Goal: Answer question/provide support: Share knowledge or assist other users

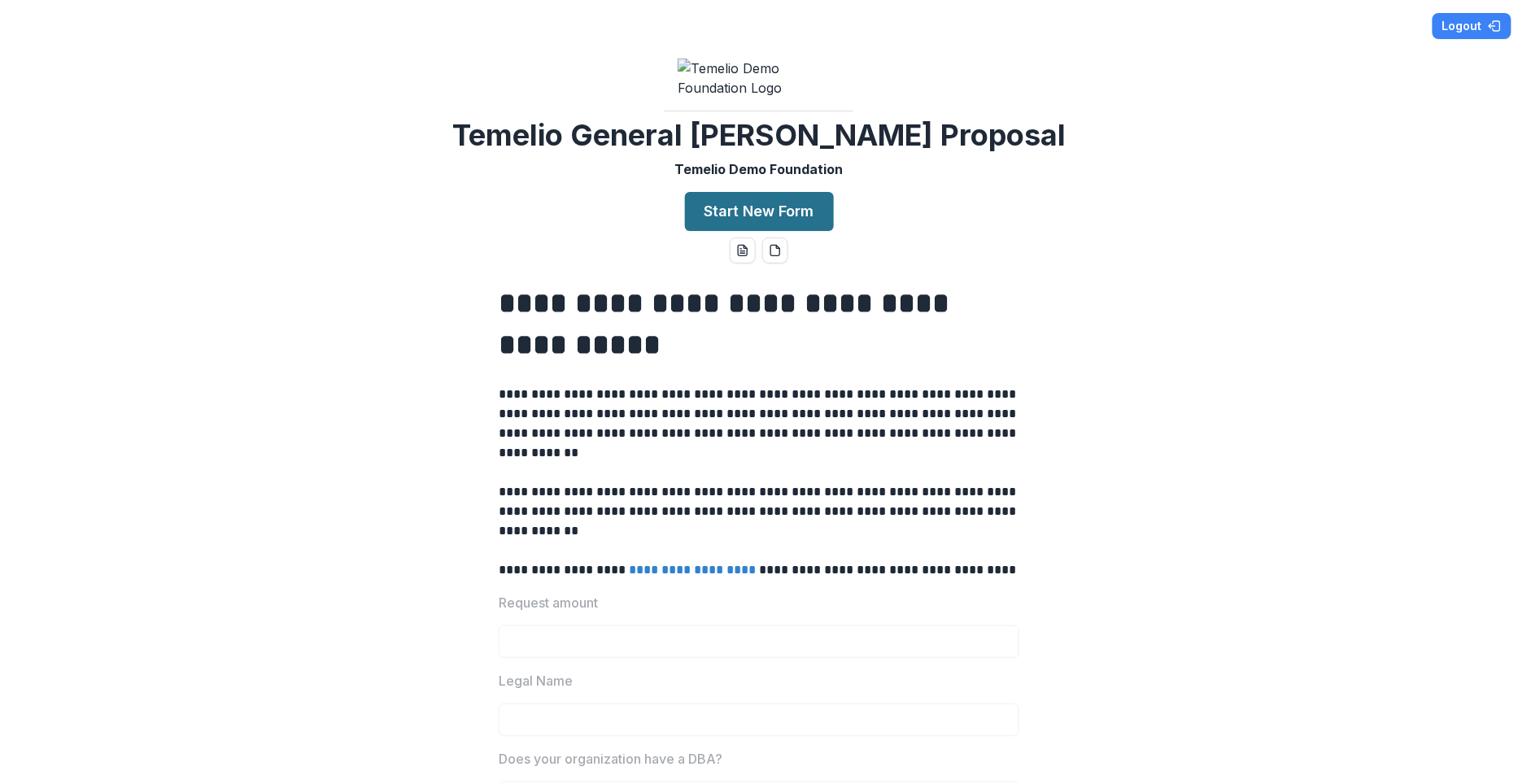
click at [735, 230] on button "Start New Form" at bounding box center [759, 211] width 149 height 39
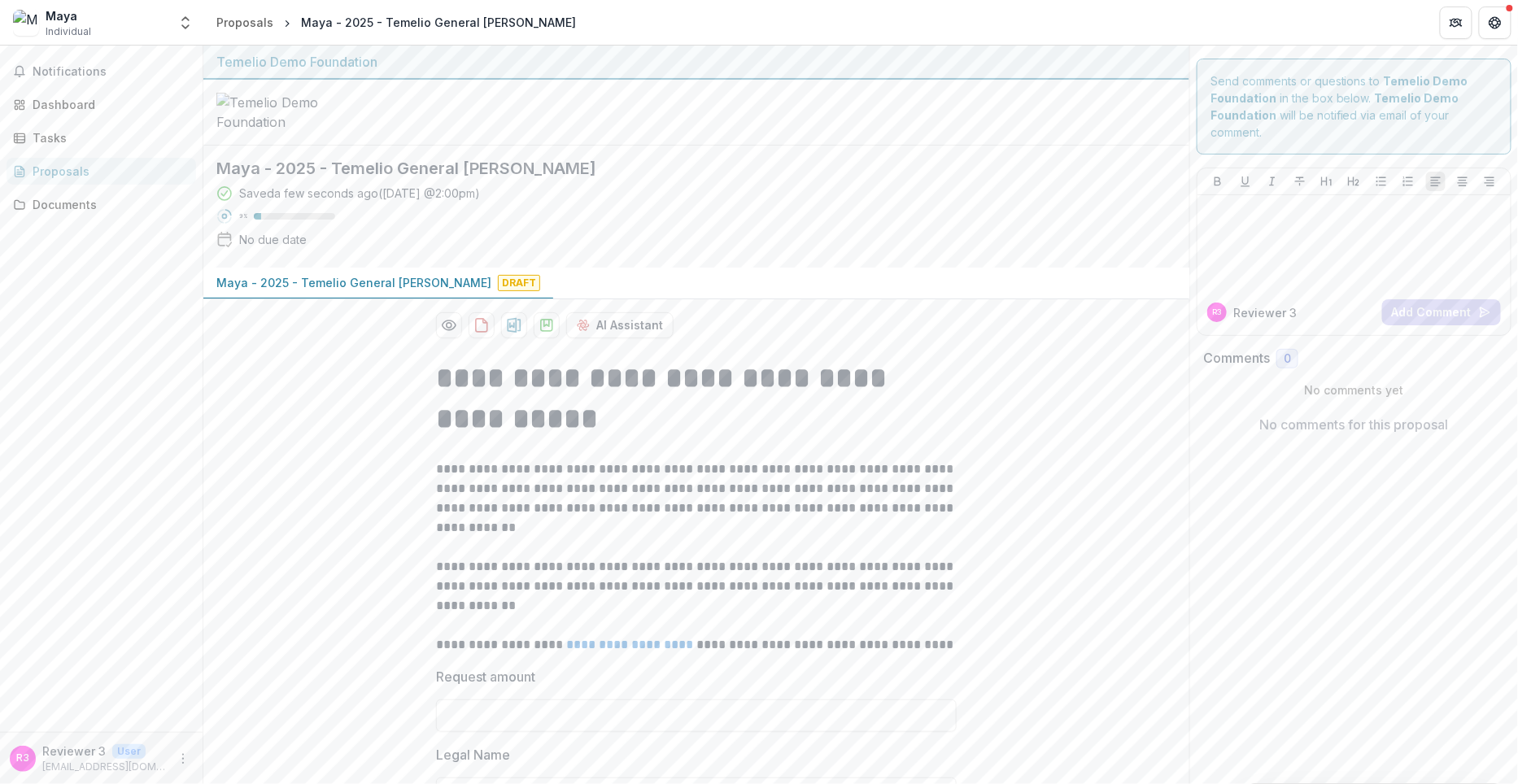
click at [102, 118] on div "Notifications Dashboard Tasks Proposals Documents" at bounding box center [101, 388] width 203 height 686
click at [100, 107] on div "Dashboard" at bounding box center [107, 104] width 150 height 17
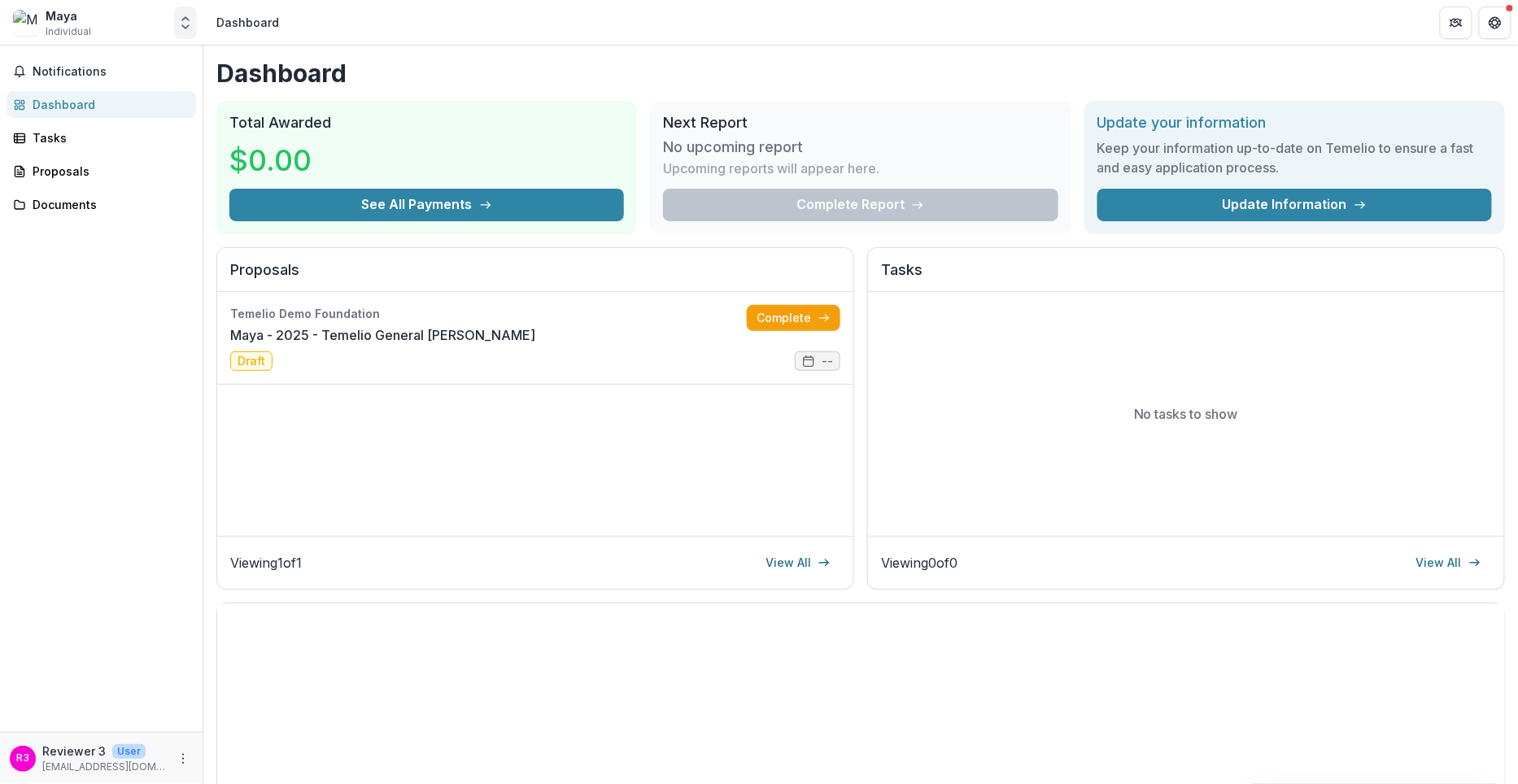
click at [183, 21] on icon "Open entity switcher" at bounding box center [186, 22] width 16 height 16
click at [150, 128] on link "Contributor Portal" at bounding box center [101, 125] width 195 height 29
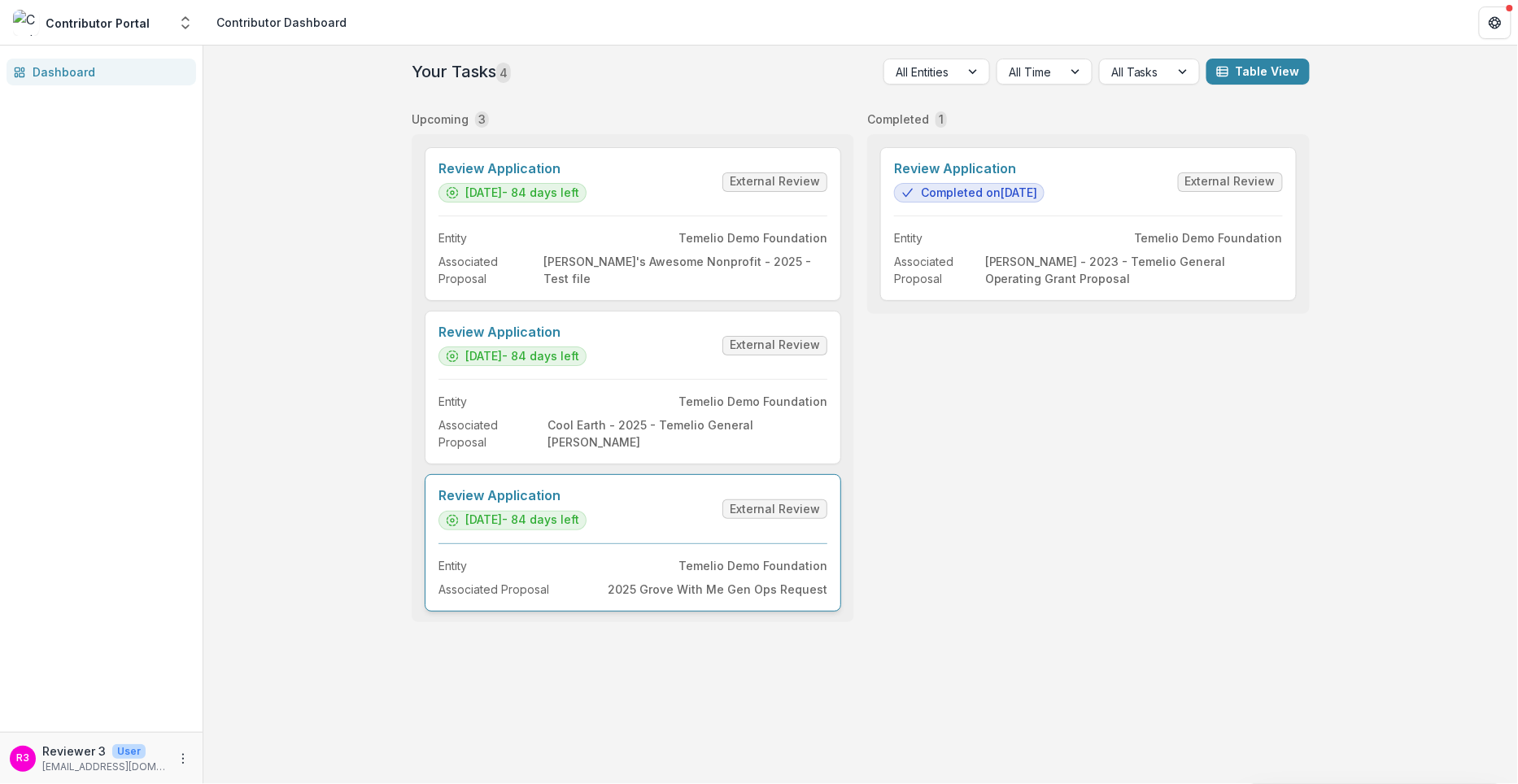
click at [586, 503] on link "Review Application" at bounding box center [513, 495] width 148 height 15
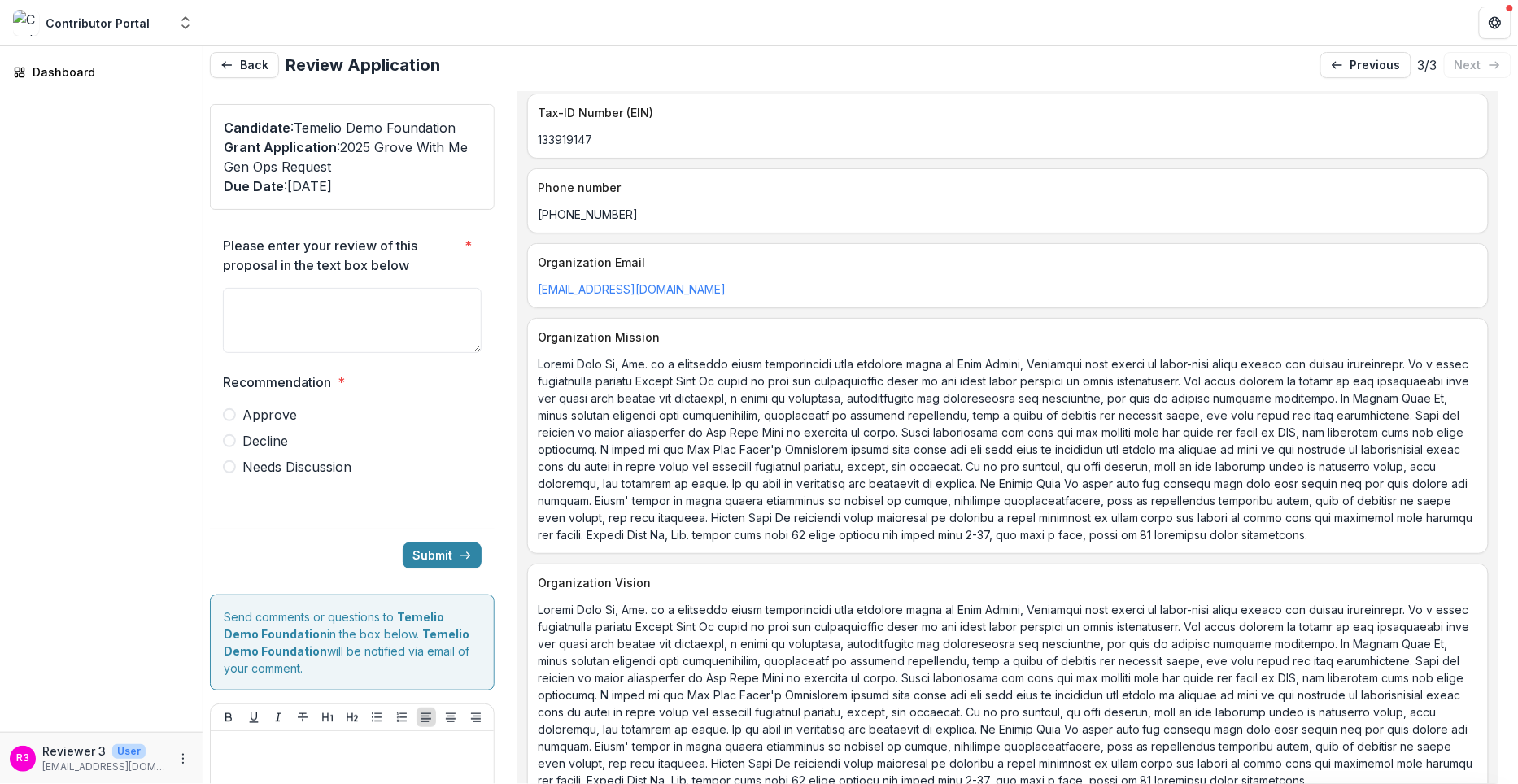
scroll to position [821, 0]
click at [497, 99] on div "**********" at bounding box center [860, 455] width 1301 height 726
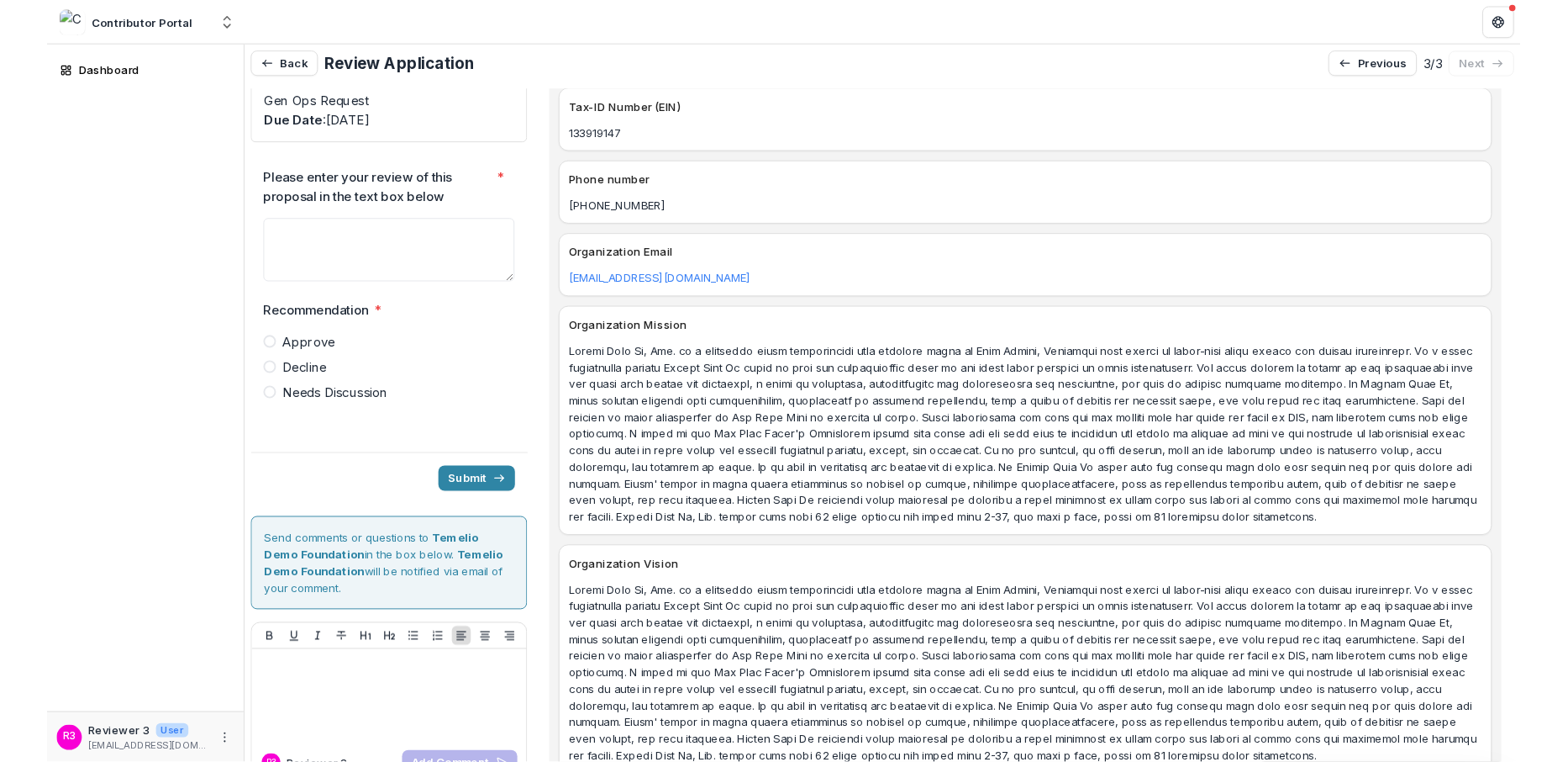
scroll to position [0, 0]
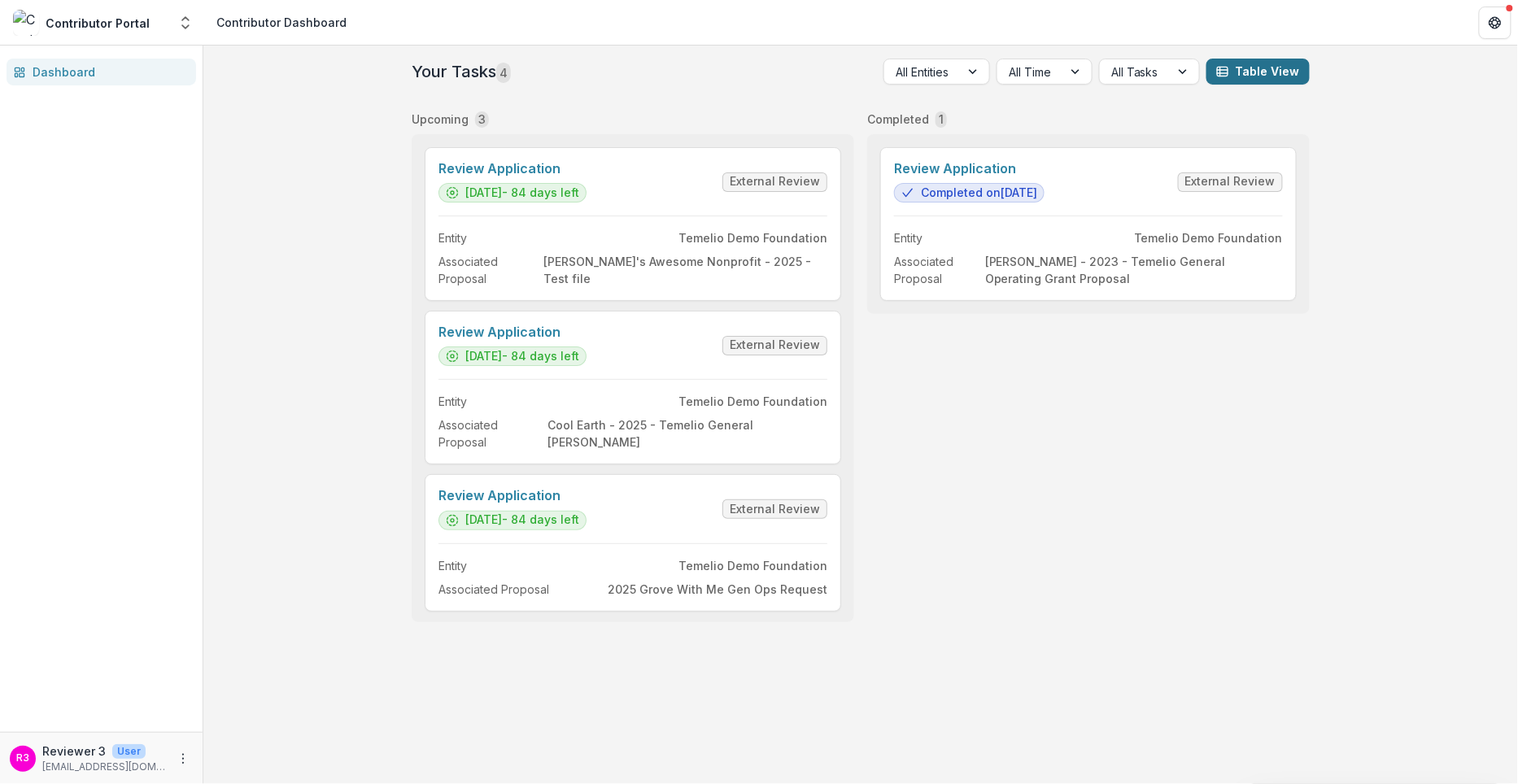
click at [1228, 71] on rect "button" at bounding box center [1223, 71] width 11 height 9
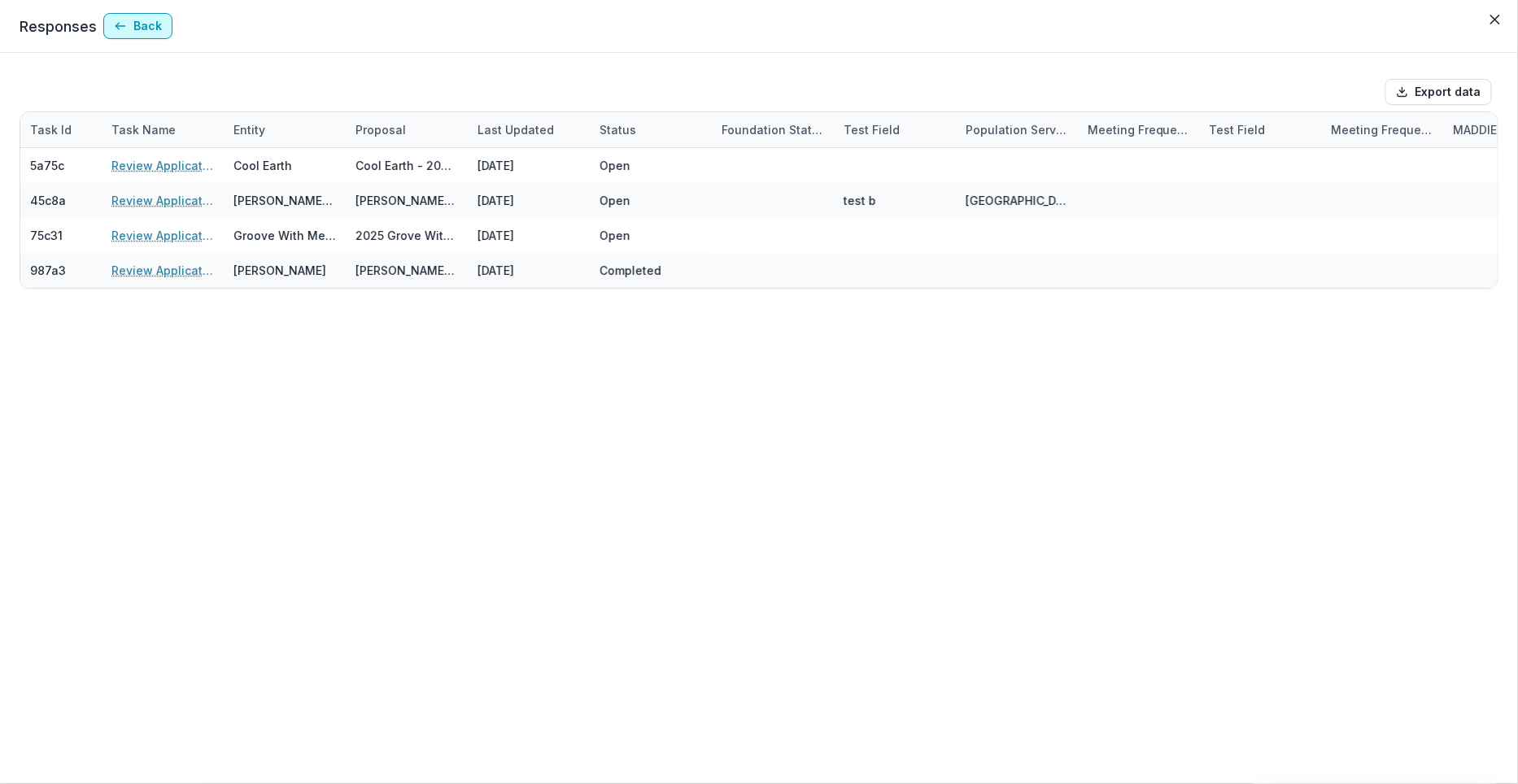
click at [148, 22] on button "Back" at bounding box center [138, 26] width 69 height 26
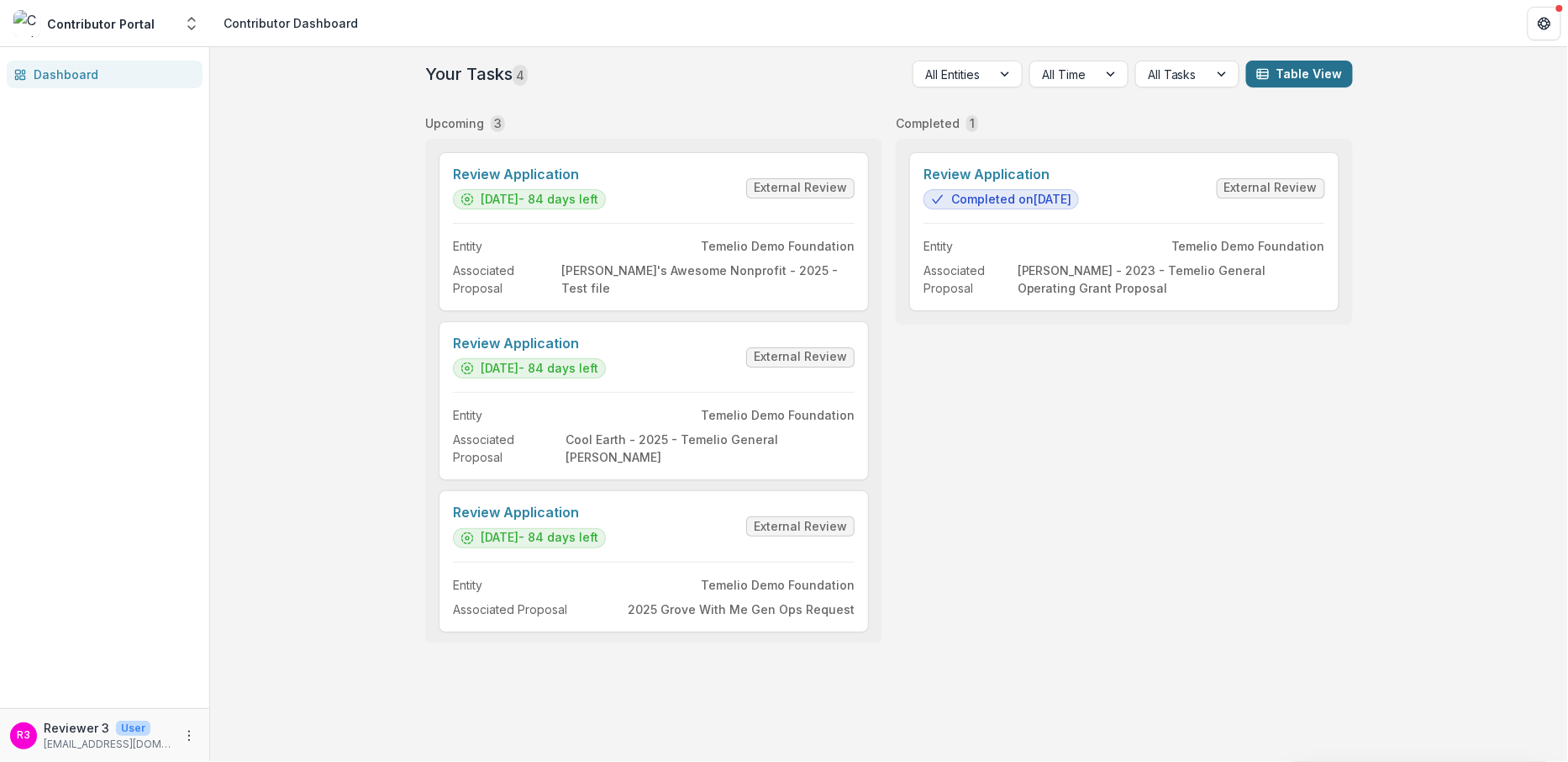
click at [1320, 68] on button "Table View" at bounding box center [1299, 73] width 106 height 27
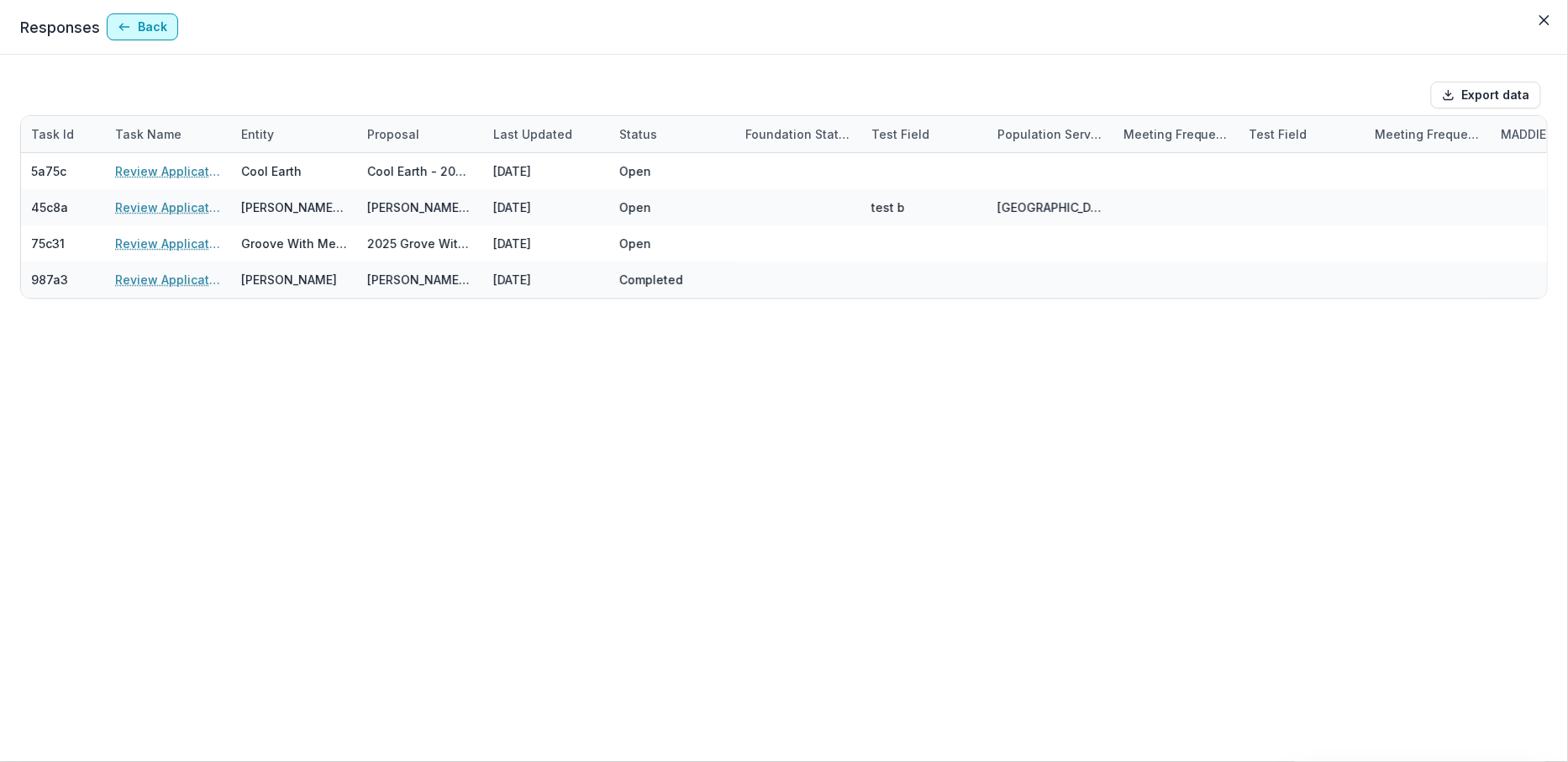
click at [152, 25] on button "Back" at bounding box center [142, 27] width 72 height 27
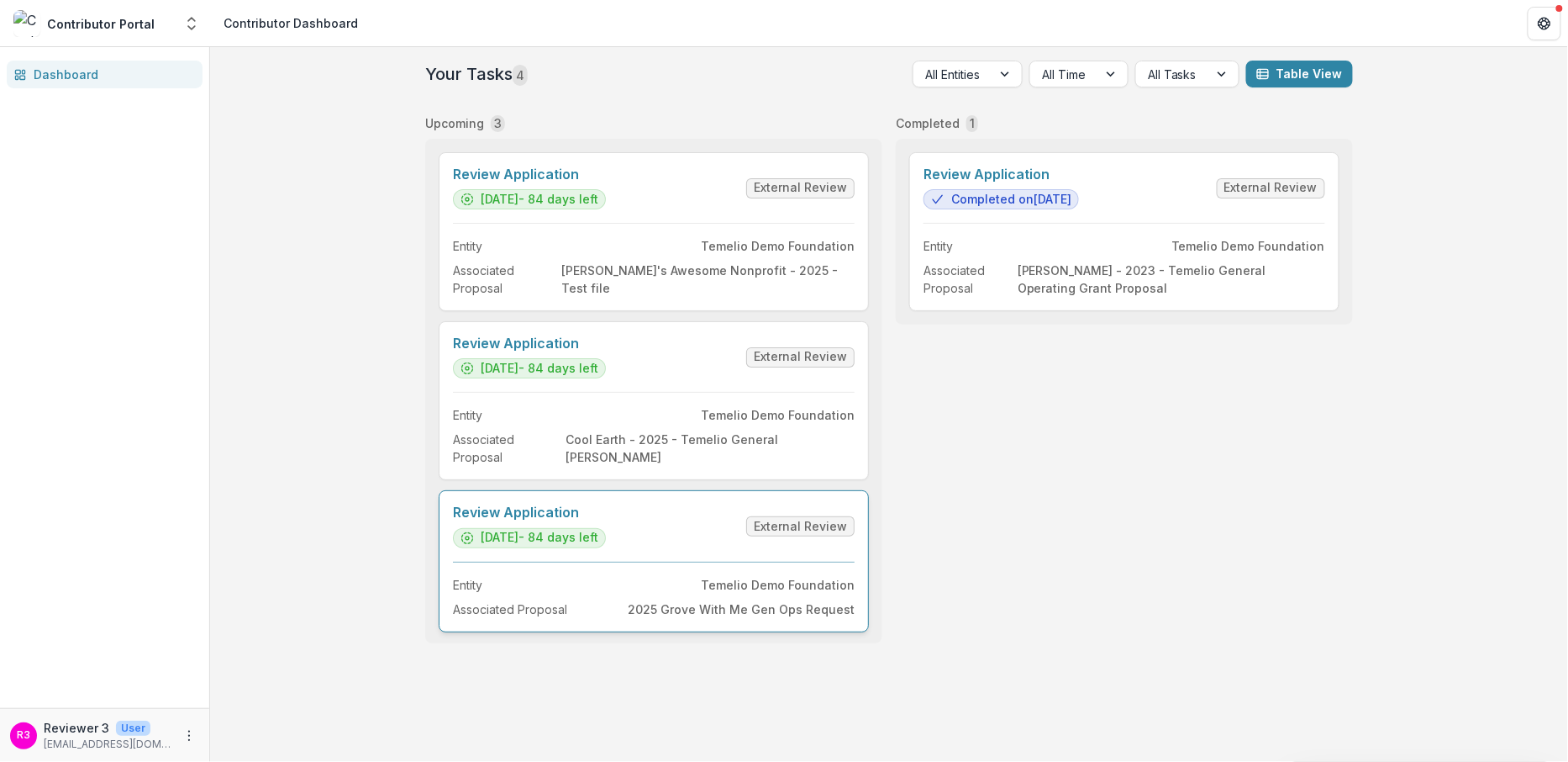
click at [606, 521] on link "Review Application" at bounding box center [529, 511] width 153 height 16
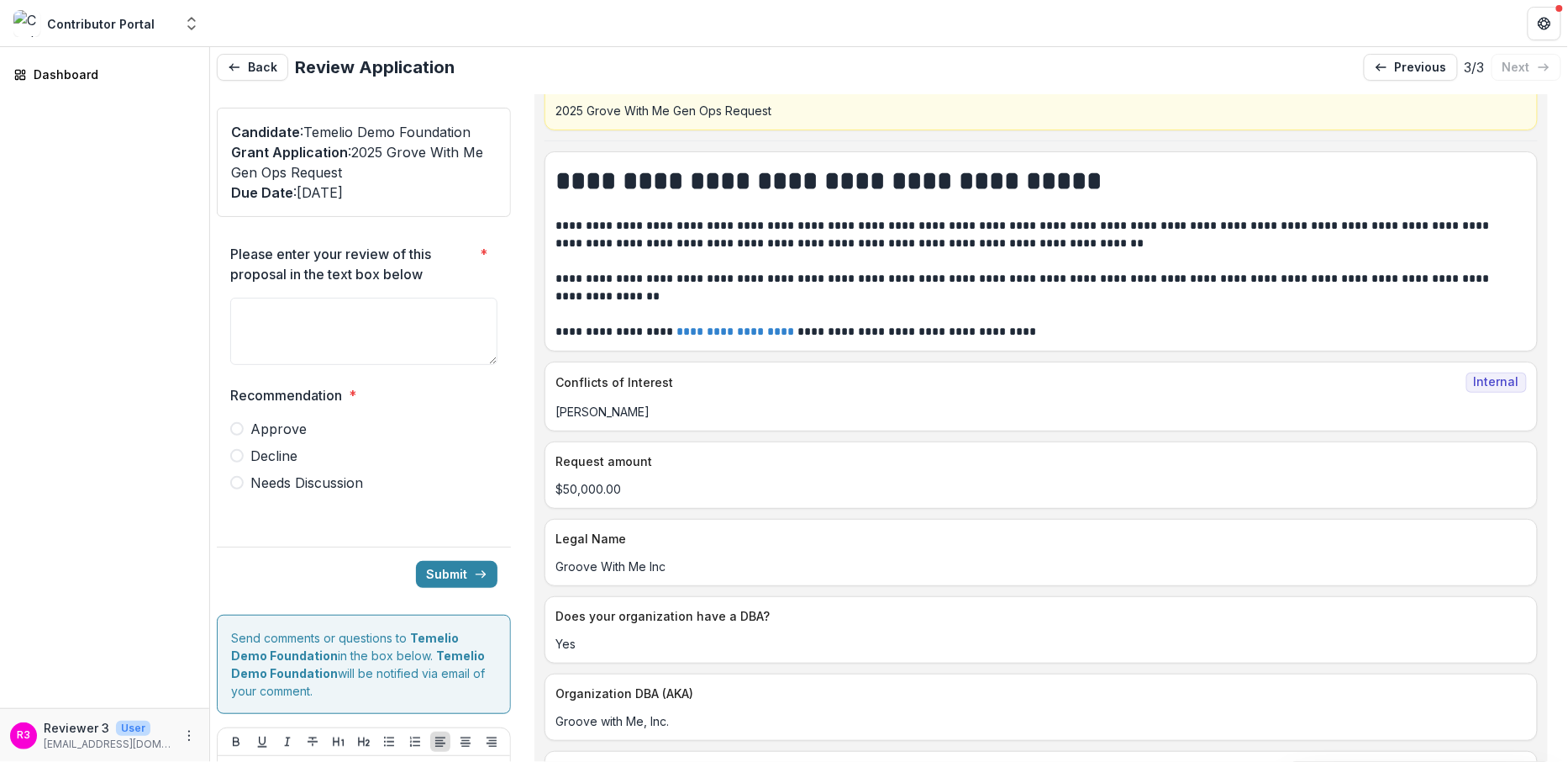
scroll to position [115, 0]
click at [324, 320] on textarea "Please enter your review of this proposal in the text box below *" at bounding box center [363, 331] width 267 height 67
type textarea "*"
type textarea "**********"
click at [299, 547] on div "Submit" at bounding box center [363, 574] width 295 height 55
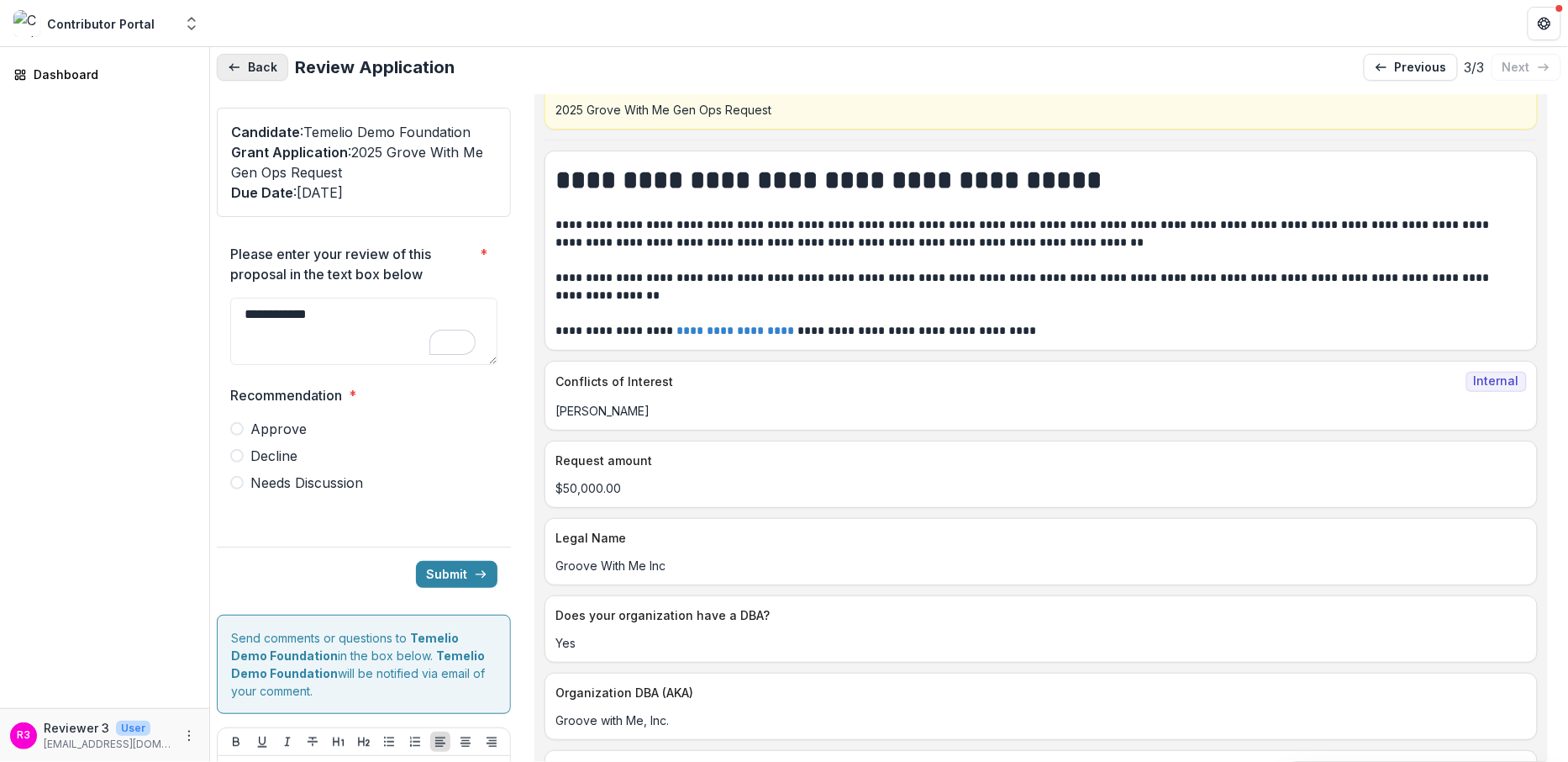
click at [261, 67] on button "Back" at bounding box center [252, 67] width 72 height 27
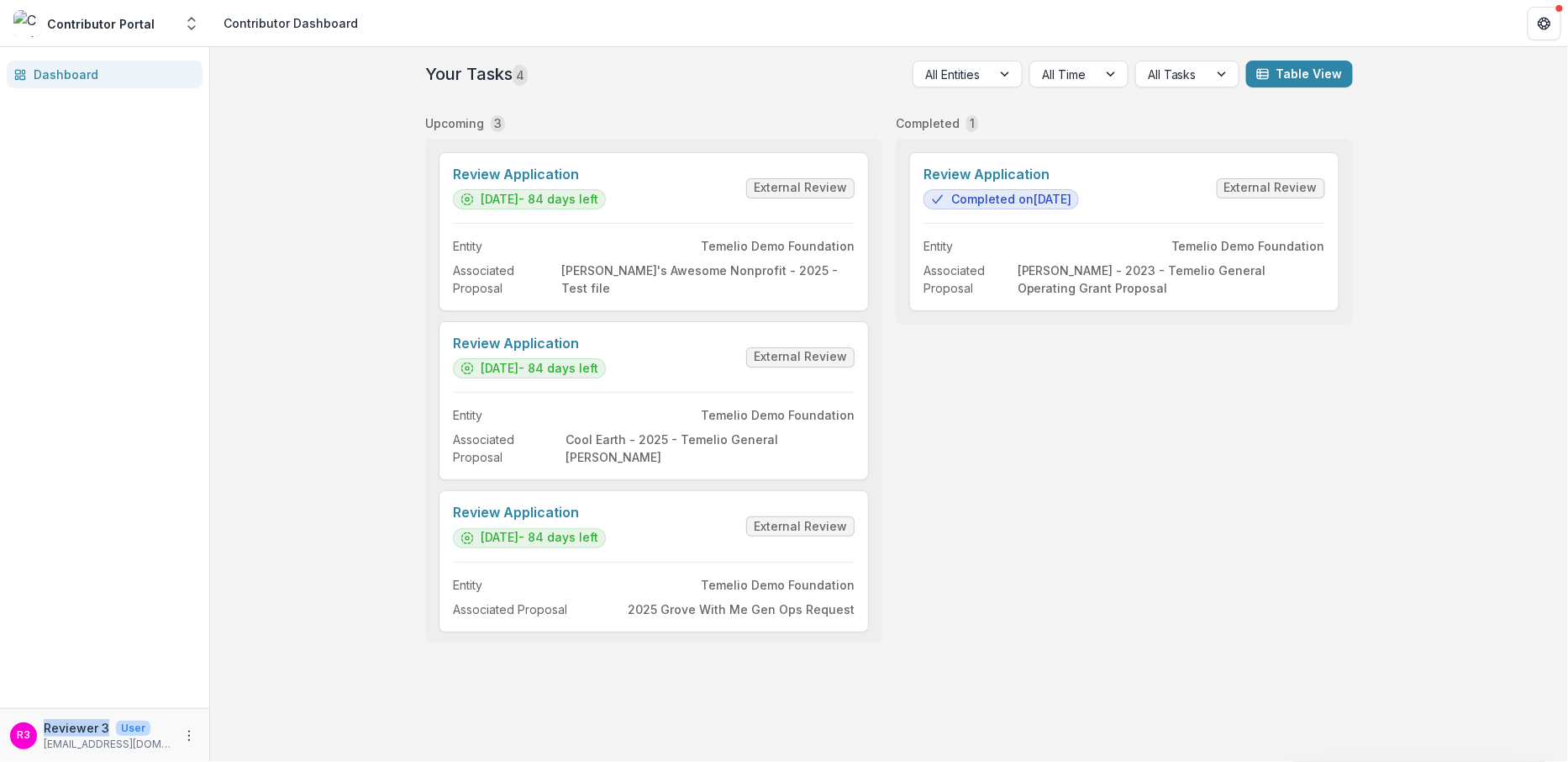
drag, startPoint x: 46, startPoint y: 726, endPoint x: 104, endPoint y: 729, distance: 58.1
click at [104, 729] on p "Reviewer 3" at bounding box center [76, 727] width 65 height 17
drag, startPoint x: 60, startPoint y: 24, endPoint x: 118, endPoint y: 24, distance: 58.0
click at [118, 24] on div "Contributor Portal" at bounding box center [100, 23] width 107 height 17
click at [186, 24] on icon "Open entity switcher" at bounding box center [192, 23] width 17 height 17
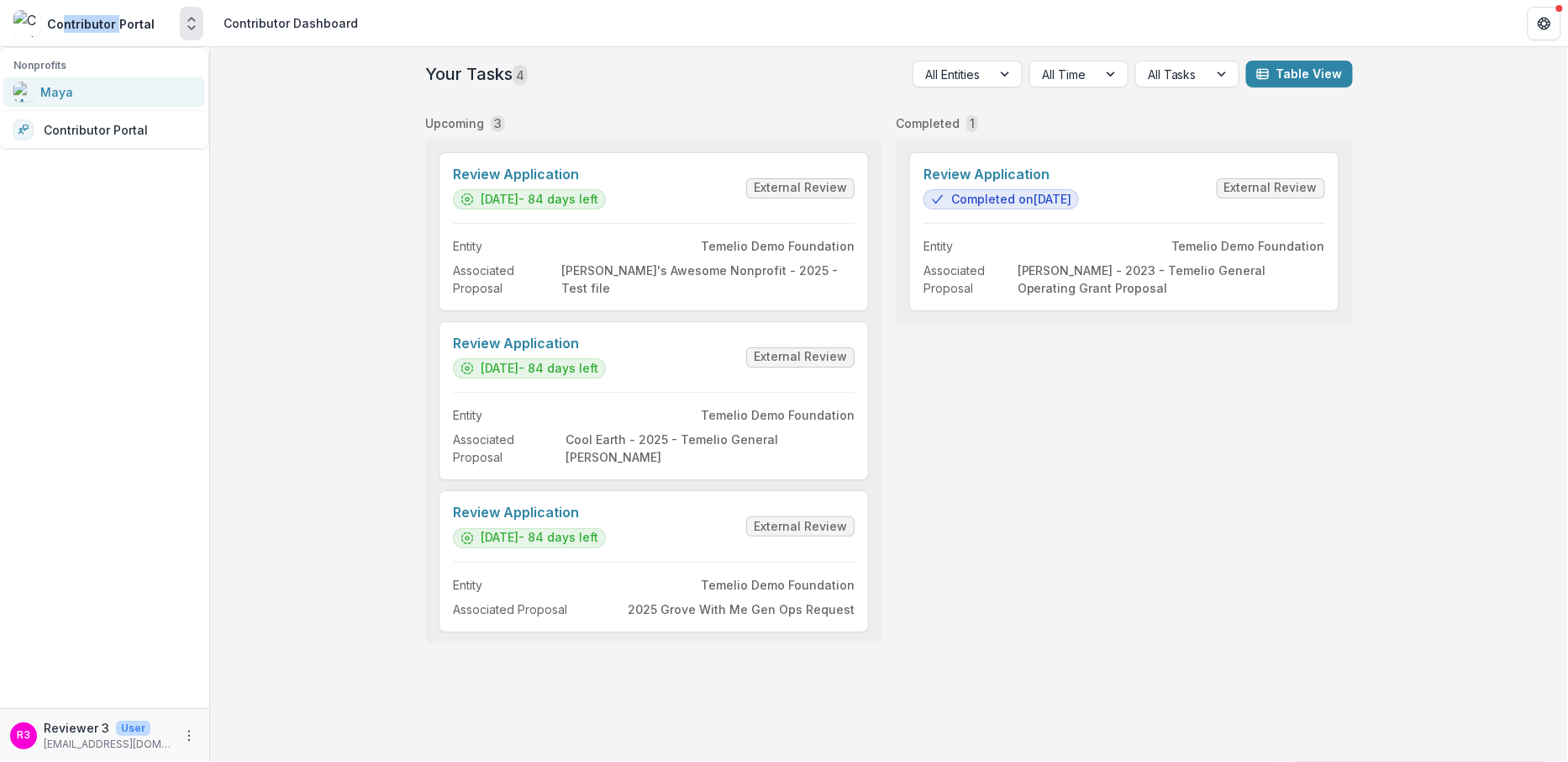
click at [72, 95] on div "Maya" at bounding box center [105, 92] width 182 height 20
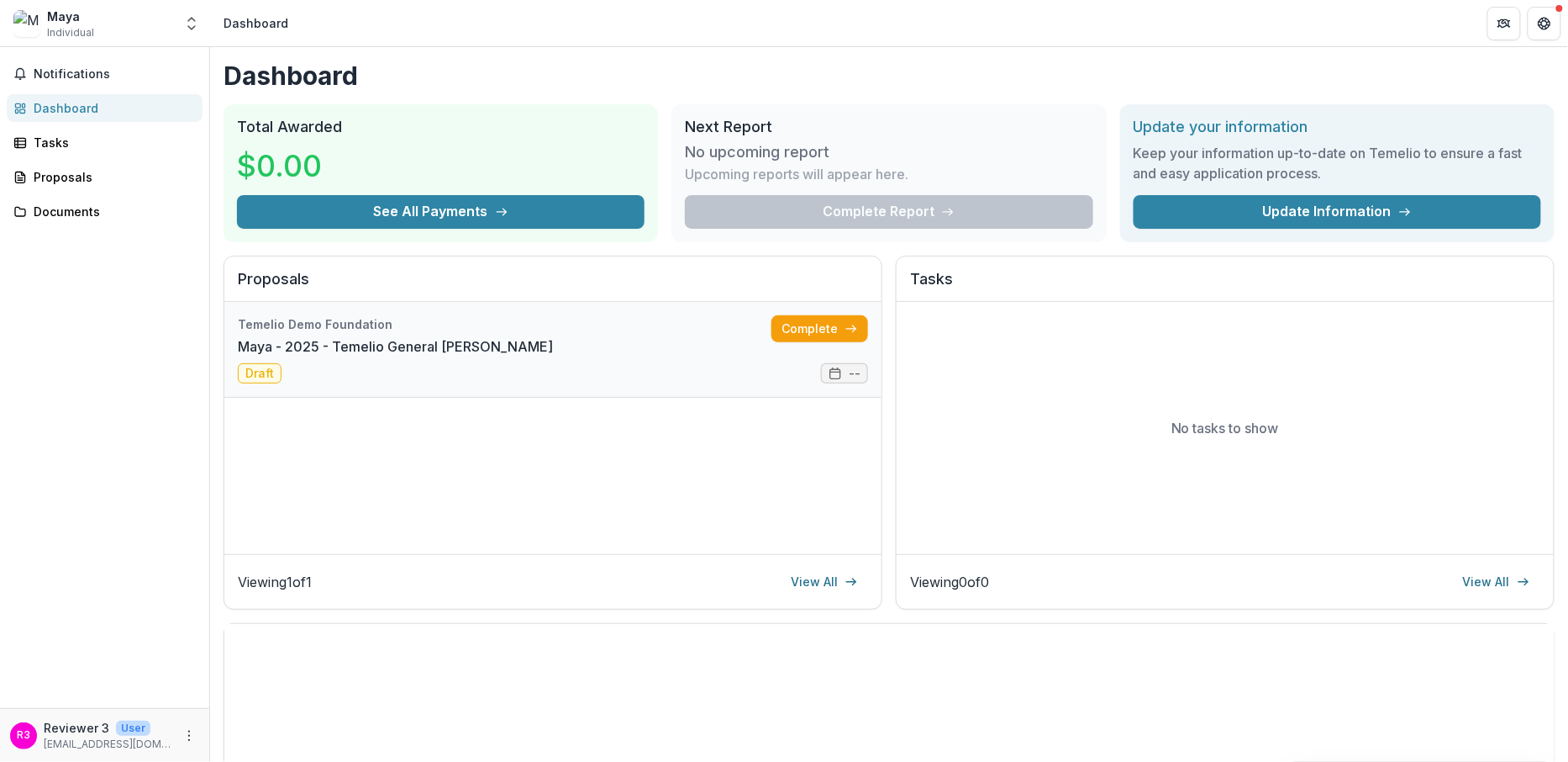
click at [544, 336] on link "Maya - 2025 - Temelio General Grant Proposal" at bounding box center [395, 346] width 315 height 20
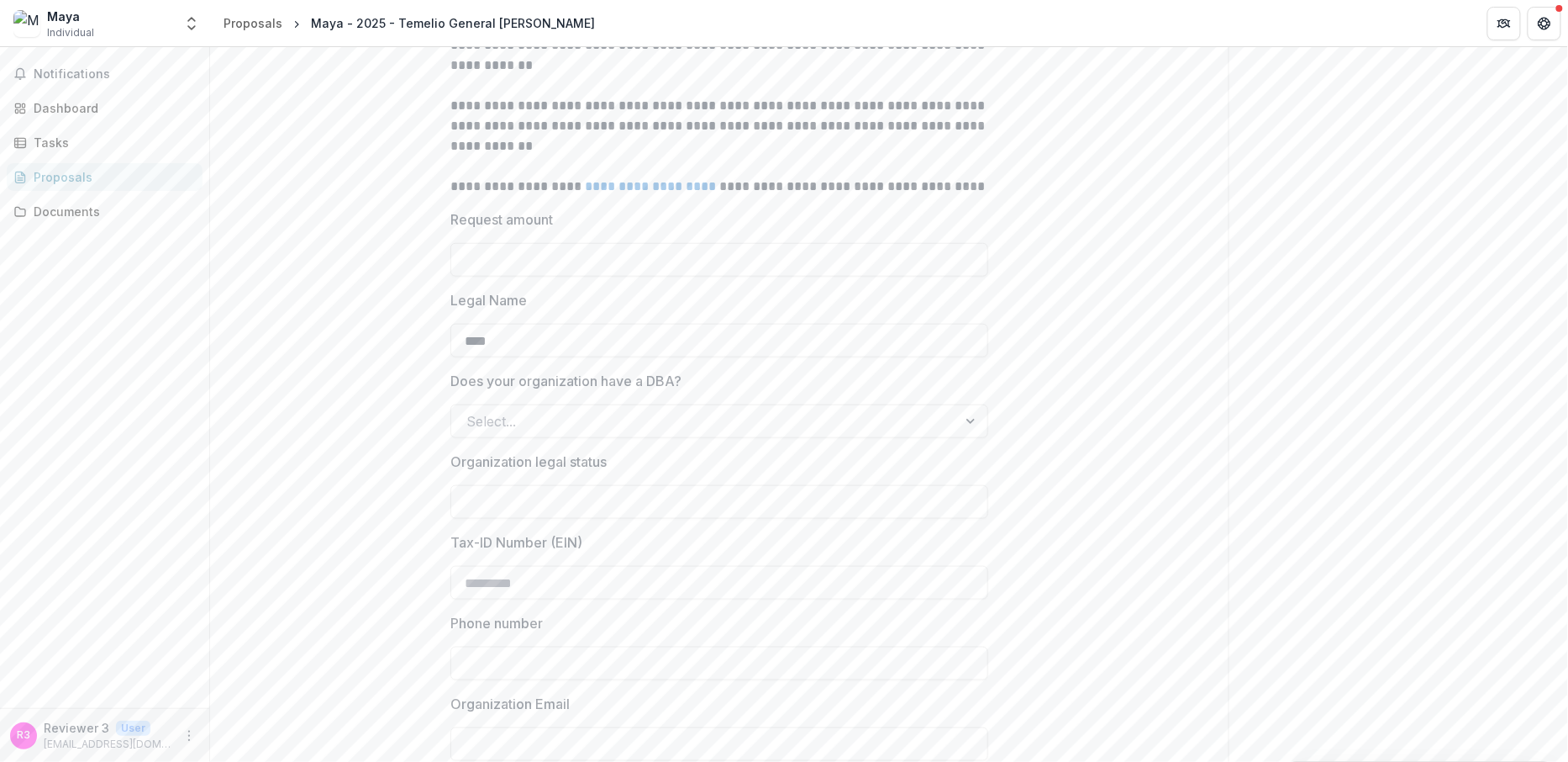
scroll to position [498, 0]
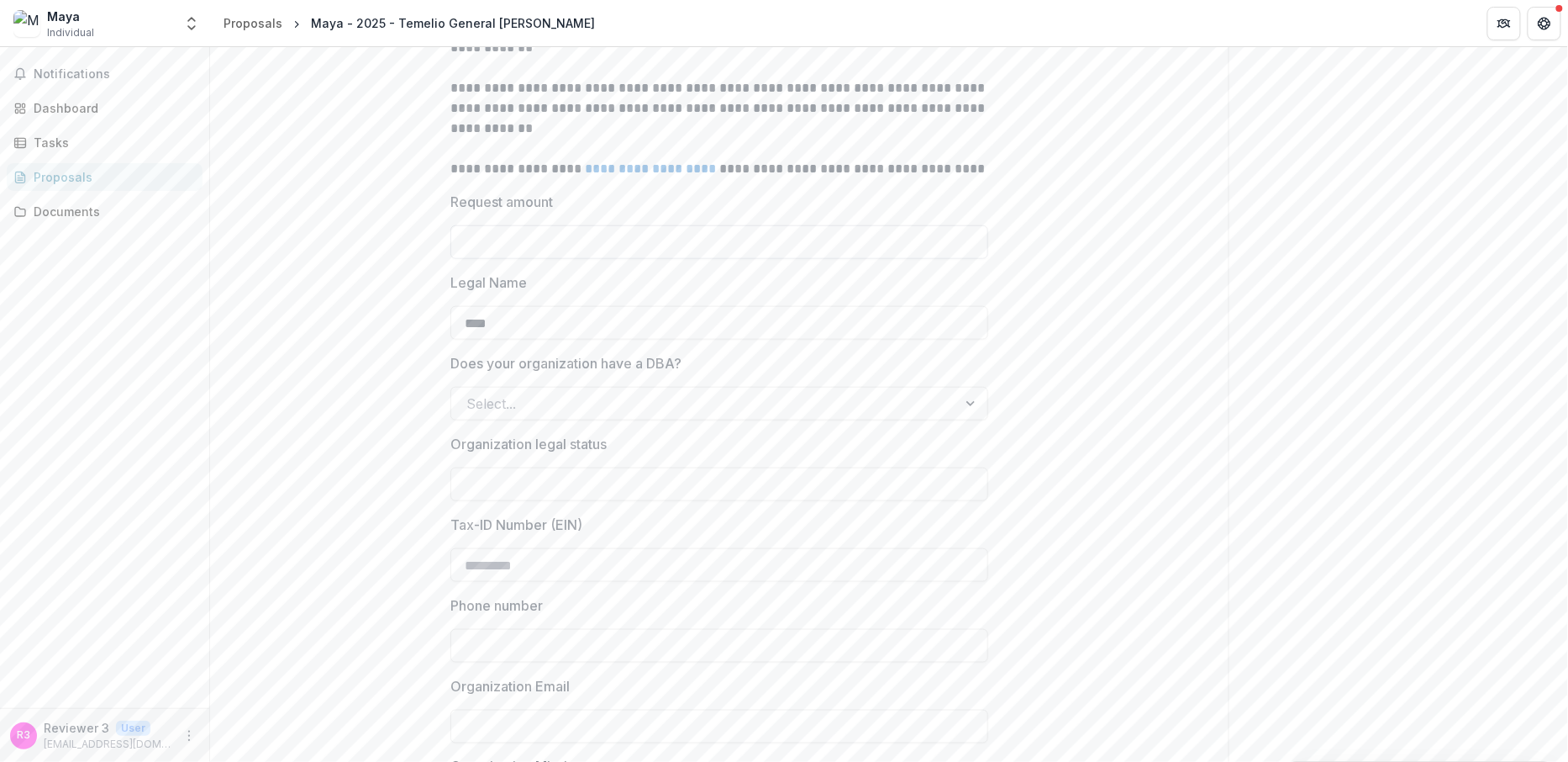
click at [522, 259] on input "Request amount" at bounding box center [719, 241] width 538 height 34
type input "*******"
click at [367, 395] on div "**********" at bounding box center [719, 556] width 1018 height 1395
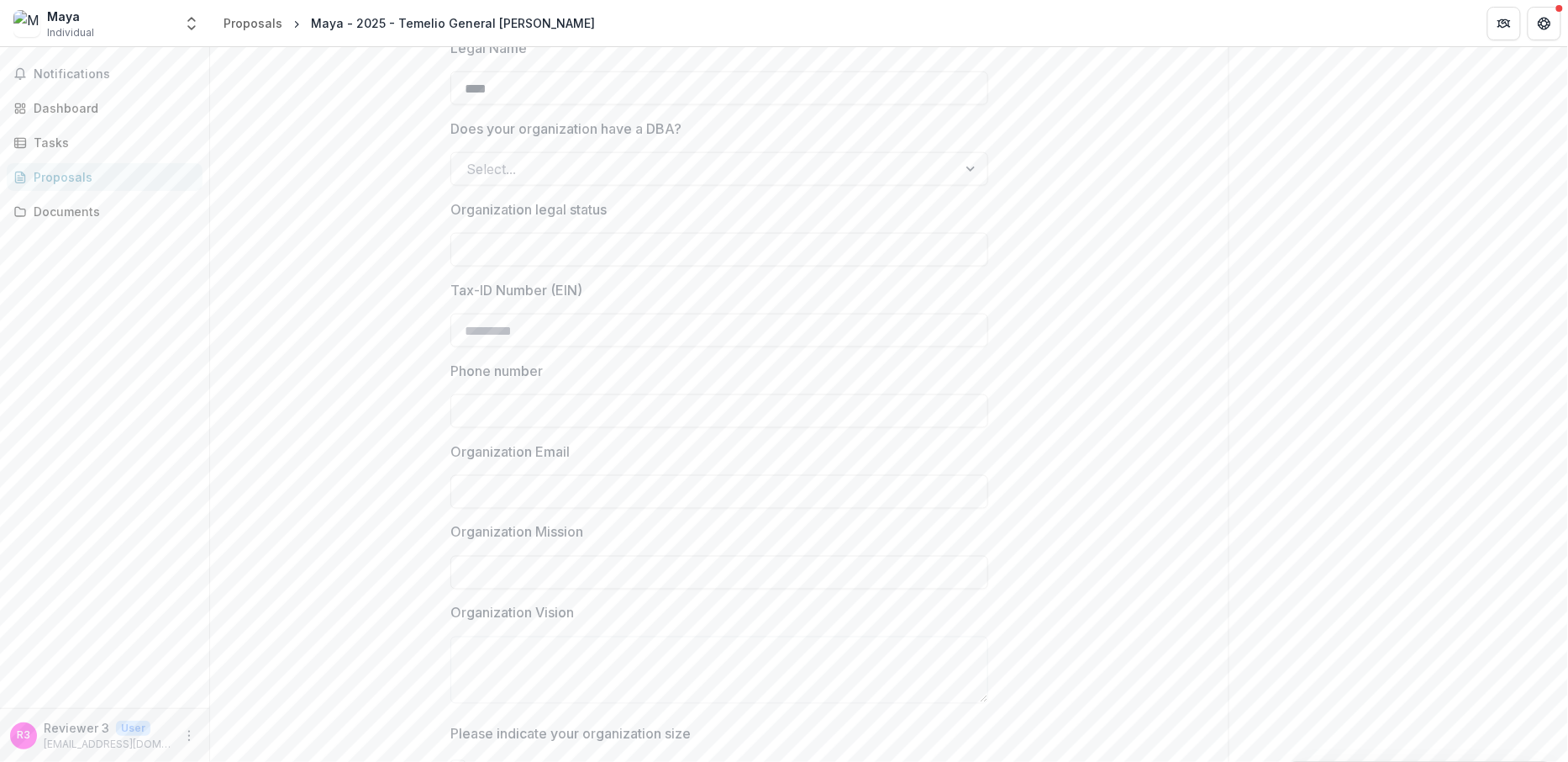
scroll to position [734, 0]
click at [124, 113] on div "Dashboard" at bounding box center [111, 107] width 155 height 17
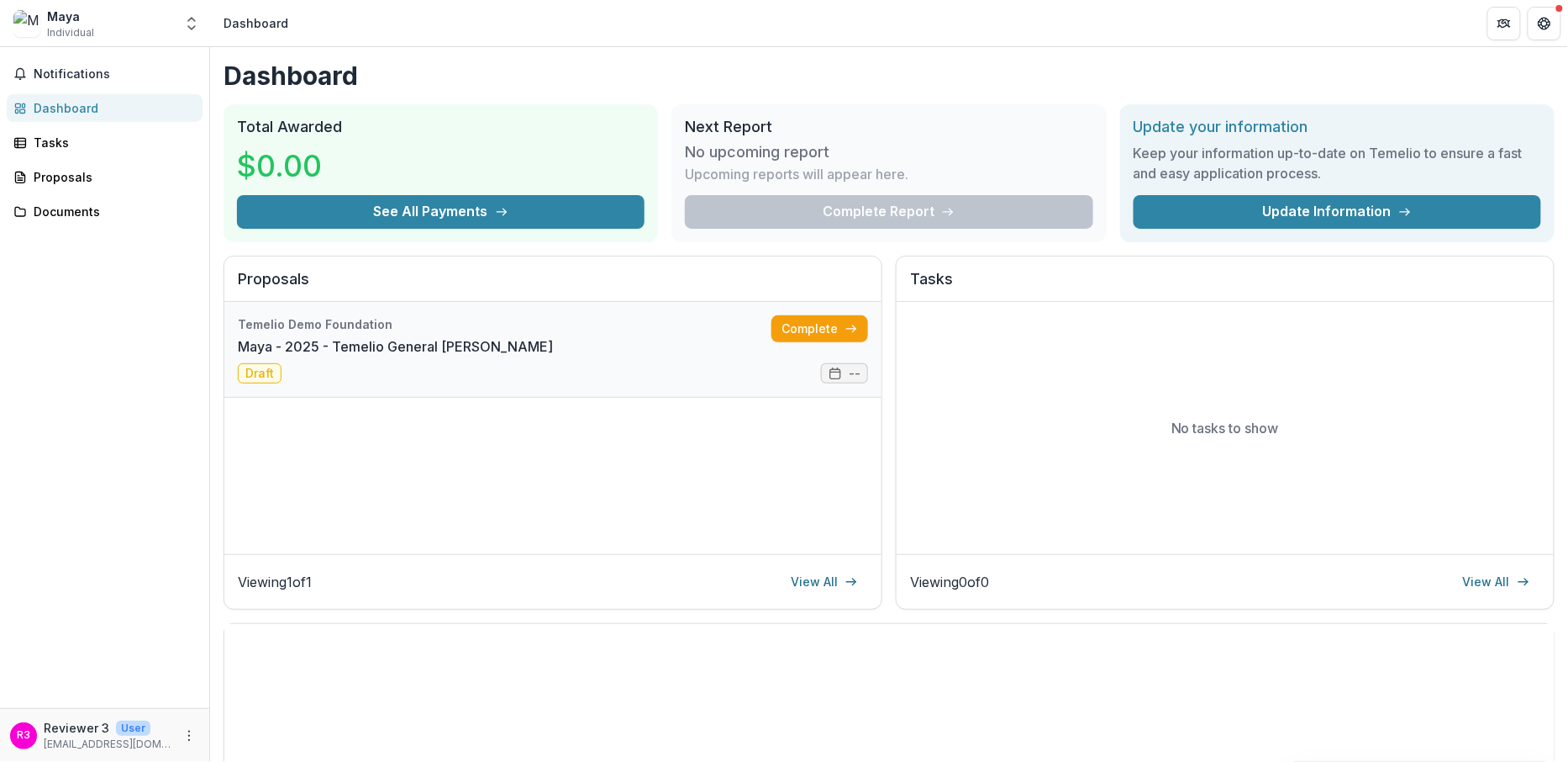
click at [493, 336] on link "Maya - 2025 - Temelio General Grant Proposal" at bounding box center [395, 346] width 315 height 20
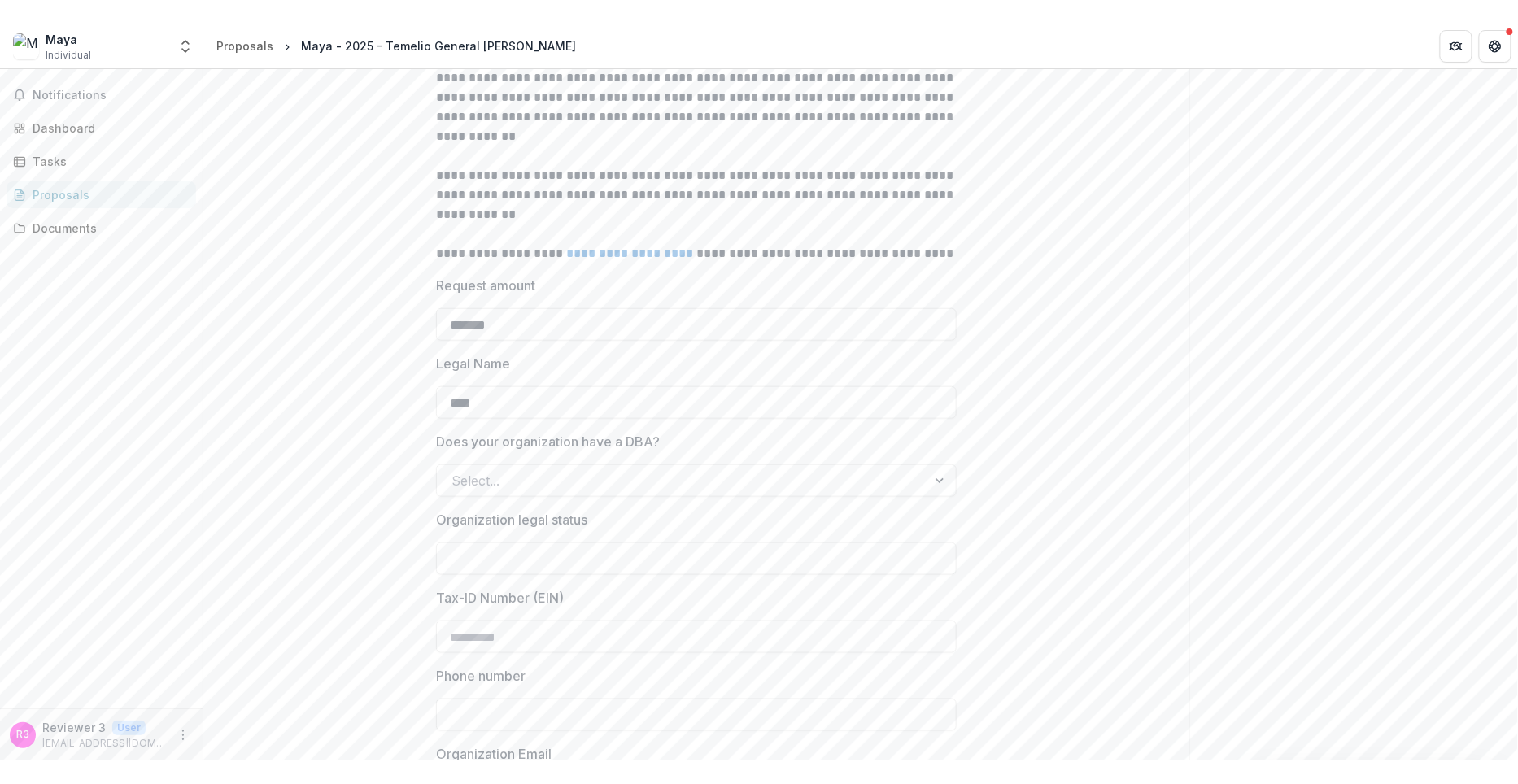
scroll to position [416, 0]
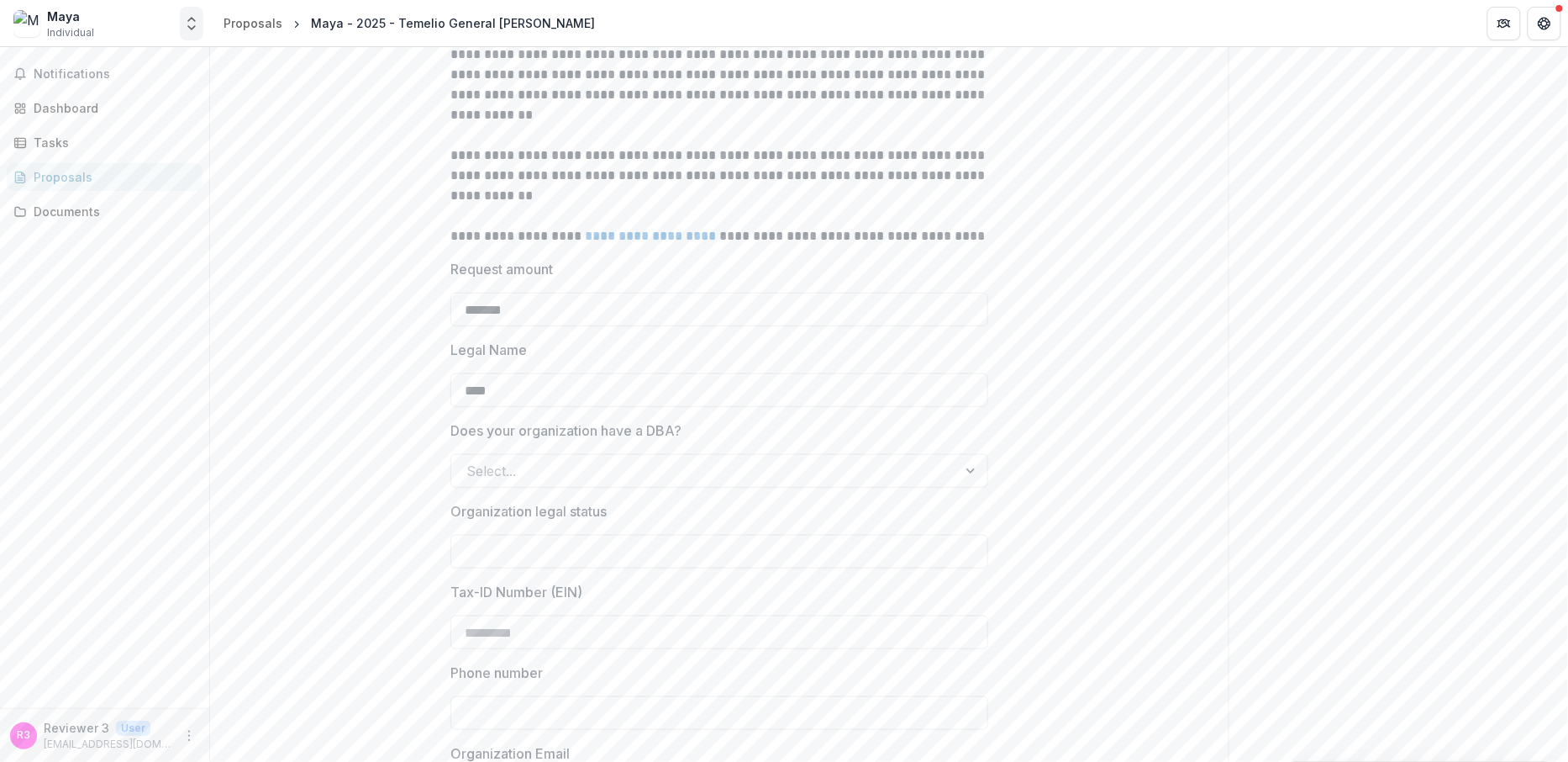
click at [190, 23] on icon "Open entity switcher" at bounding box center [192, 23] width 17 height 17
click at [144, 119] on link "Contributor Portal" at bounding box center [105, 129] width 202 height 30
